Goal: Check status: Check status

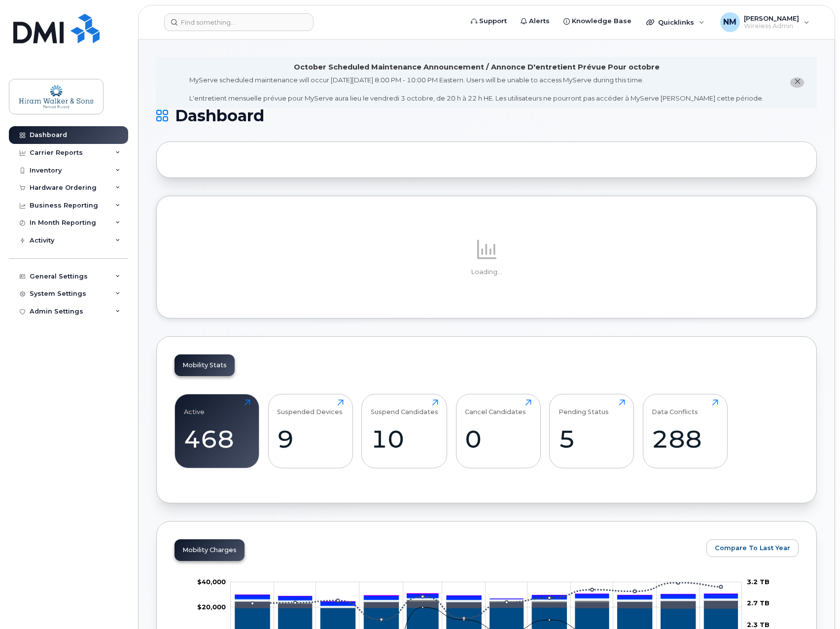
click at [98, 189] on div "Hardware Ordering" at bounding box center [68, 188] width 119 height 18
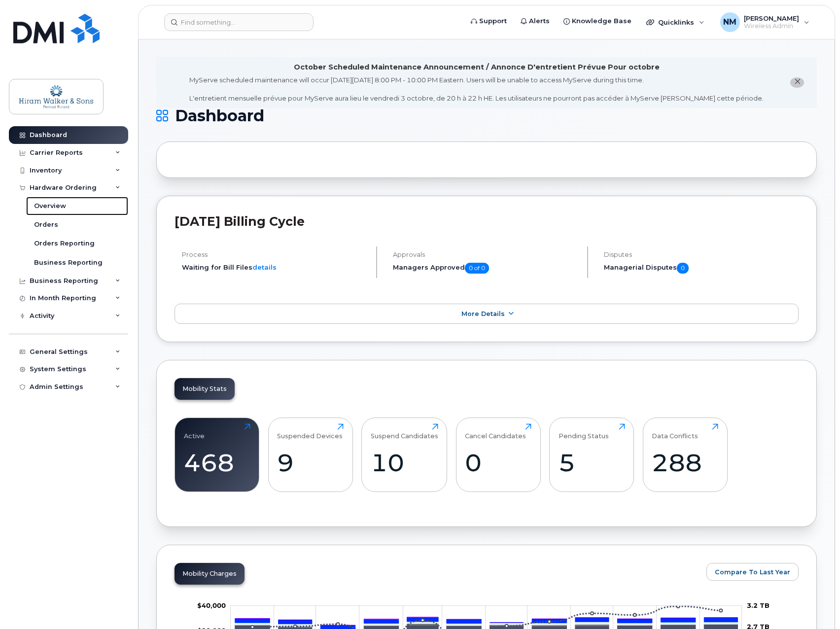
click at [56, 207] on div "Overview" at bounding box center [50, 206] width 32 height 9
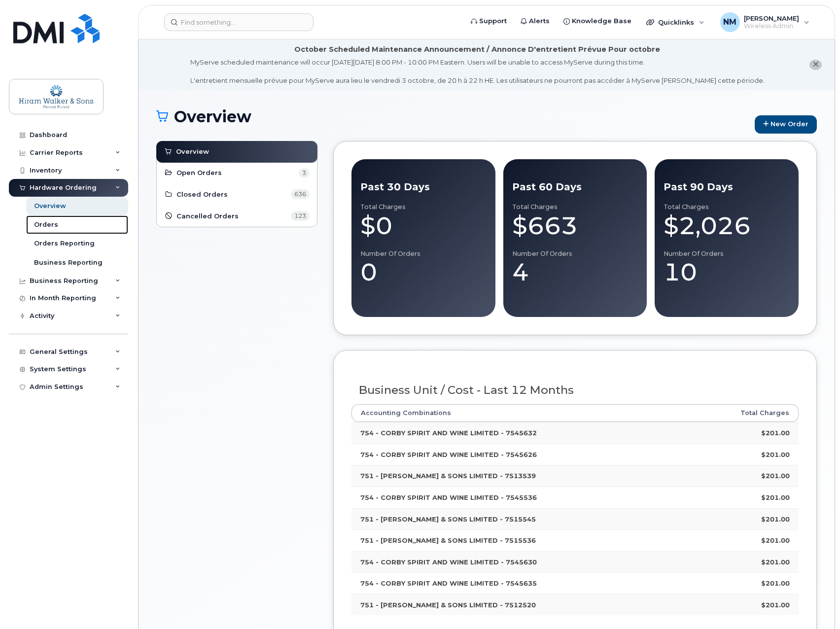
click at [50, 223] on div "Orders" at bounding box center [46, 224] width 24 height 9
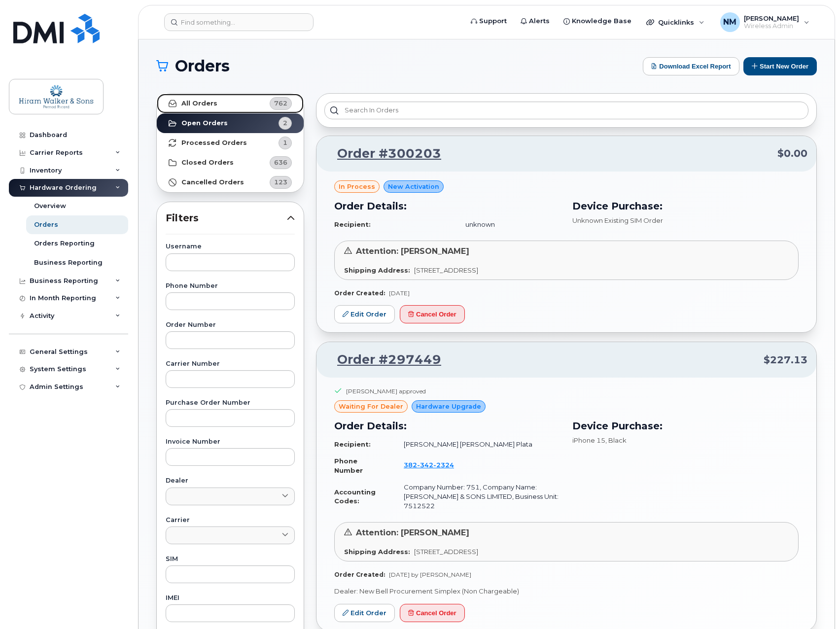
click at [225, 100] on link "All Orders 762" at bounding box center [230, 104] width 147 height 20
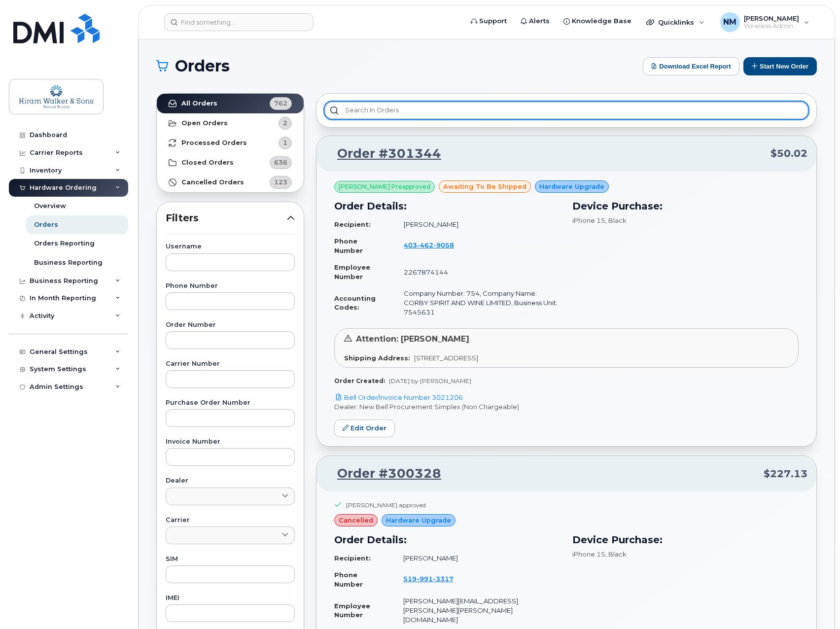
click at [380, 114] on input "text" at bounding box center [566, 111] width 484 height 18
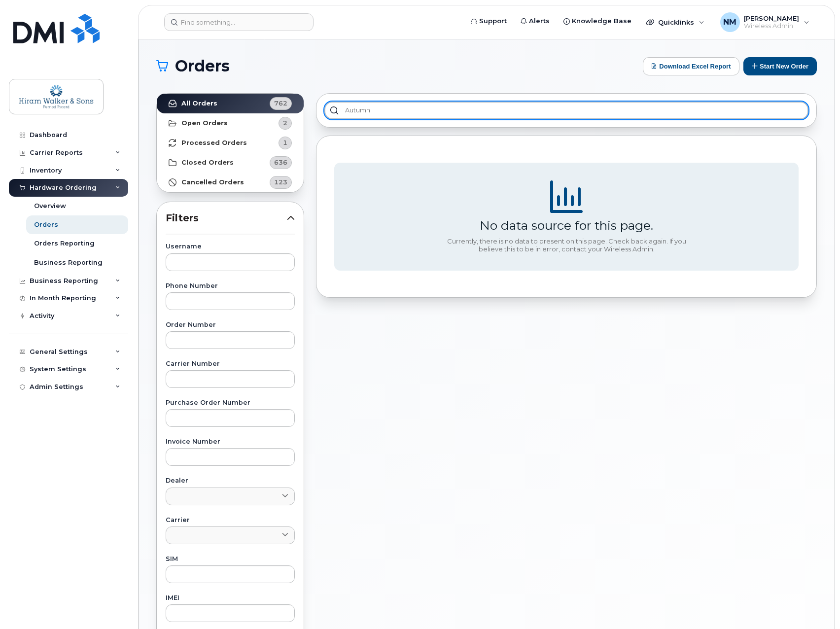
type input "autumn"
drag, startPoint x: 380, startPoint y: 114, endPoint x: 249, endPoint y: 109, distance: 131.2
click at [249, 109] on div "All Orders 762 Open Orders 2 Processed Orders 1 Closed Orders 636 Cancelled Ord…" at bounding box center [486, 433] width 673 height 693
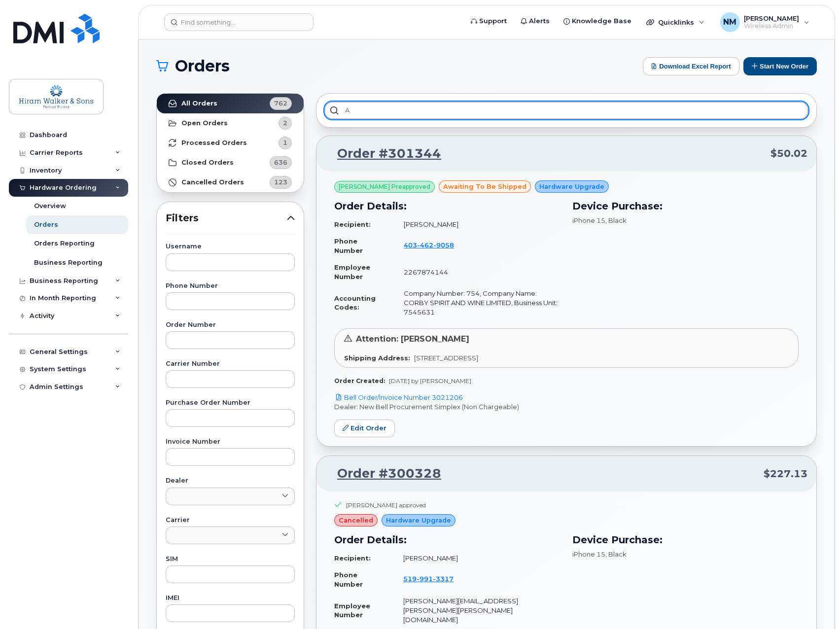
type input "a"
drag, startPoint x: 399, startPoint y: 114, endPoint x: 267, endPoint y: 99, distance: 133.5
